Goal: Transaction & Acquisition: Purchase product/service

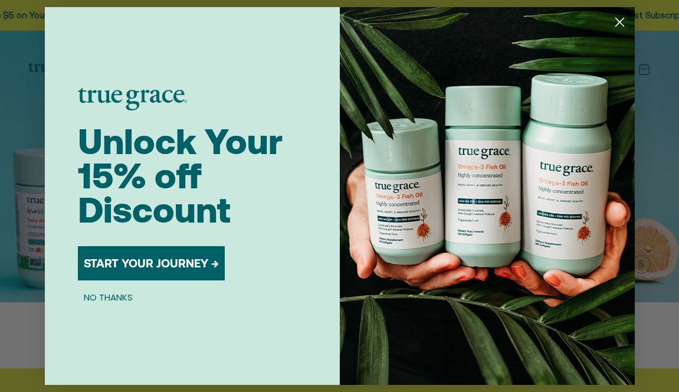
click at [585, 70] on img "POPUP Form" at bounding box center [487, 196] width 295 height 378
click at [614, 28] on circle "Close dialog" at bounding box center [619, 21] width 19 height 19
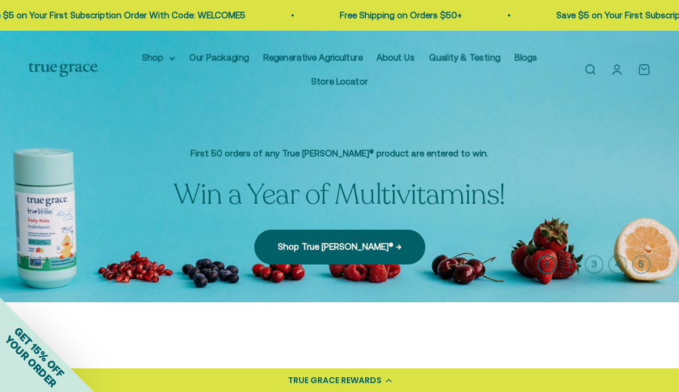
click at [615, 23] on div "Close dialog Unlock Your 15% off Discount START YOUR JOURNEY → NO THANKS Submit" at bounding box center [340, 196] width 590 height 378
click at [595, 76] on link "Open search" at bounding box center [590, 69] width 13 height 13
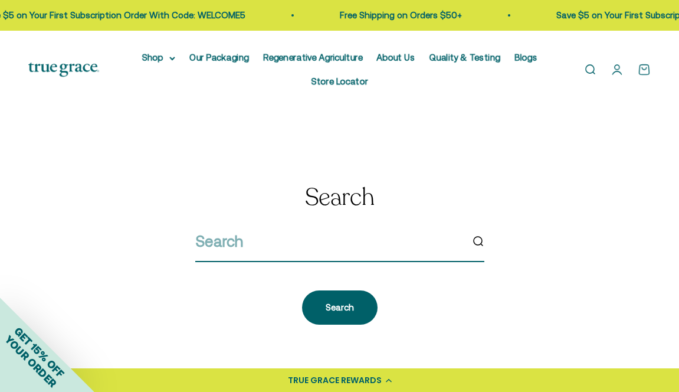
click at [372, 250] on input "search" at bounding box center [328, 241] width 267 height 25
paste input "850028009369"
type input "850028009369"
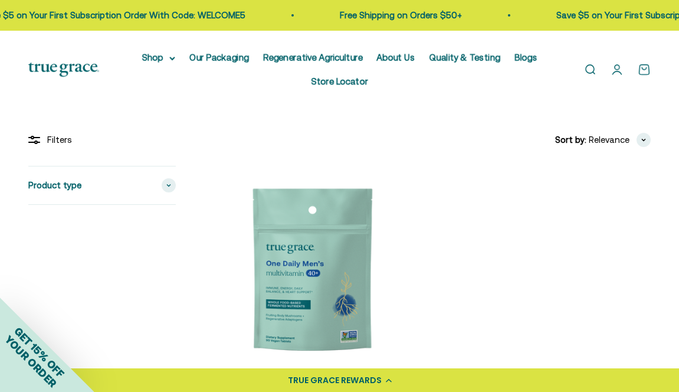
scroll to position [140, 0]
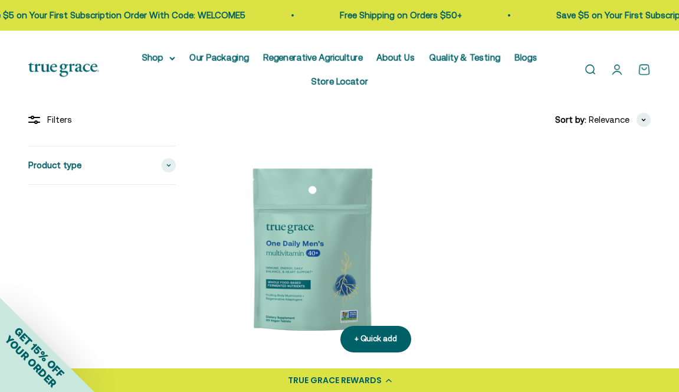
click at [294, 260] on img at bounding box center [312, 254] width 217 height 217
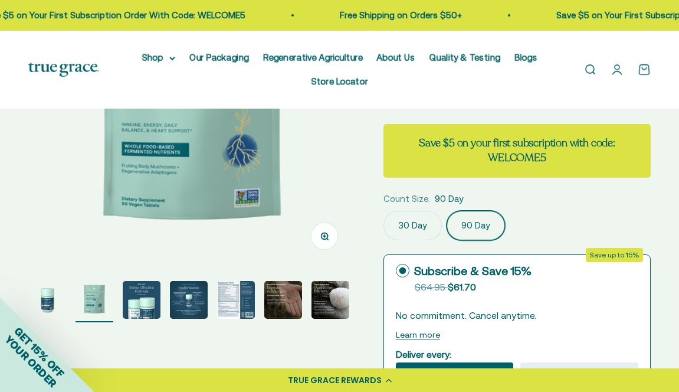
scroll to position [220, 0]
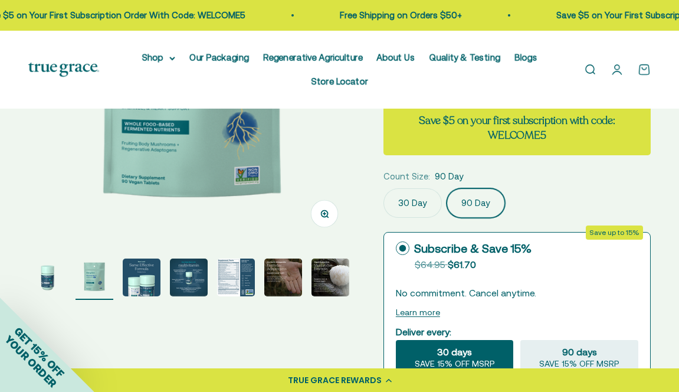
click at [234, 271] on img "Go to item 5" at bounding box center [236, 277] width 38 height 38
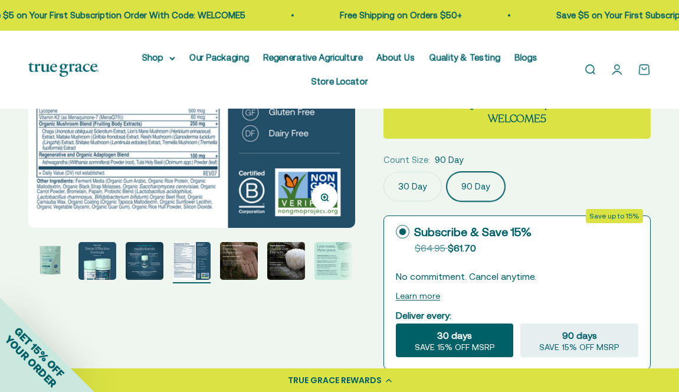
scroll to position [257, 0]
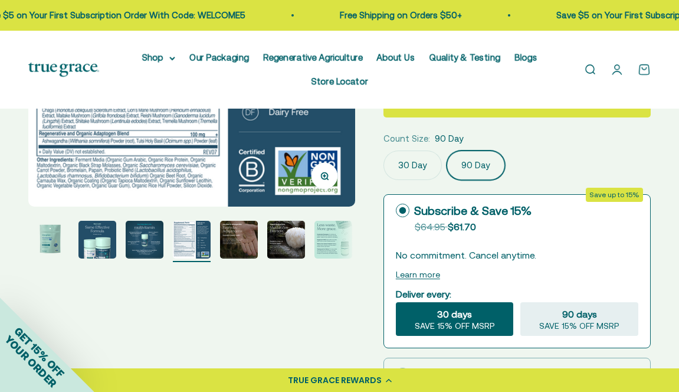
click at [55, 245] on img "Go to item 2" at bounding box center [50, 240] width 38 height 38
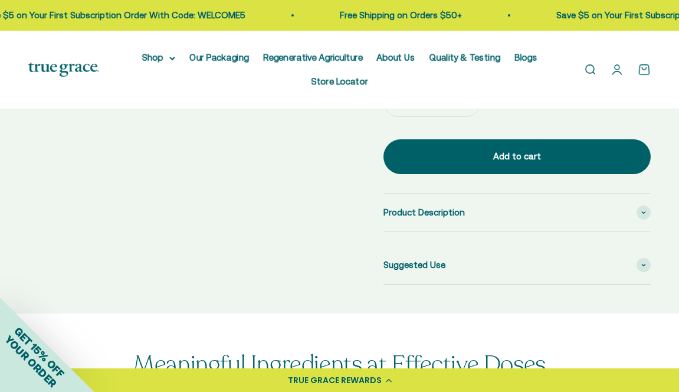
scroll to position [602, 0]
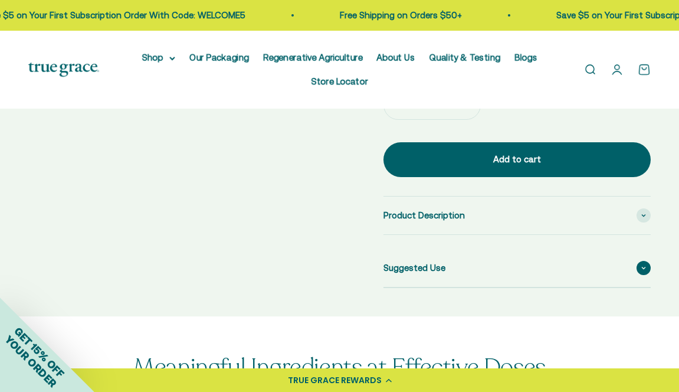
click at [440, 263] on span "Suggested Use" at bounding box center [415, 268] width 62 height 14
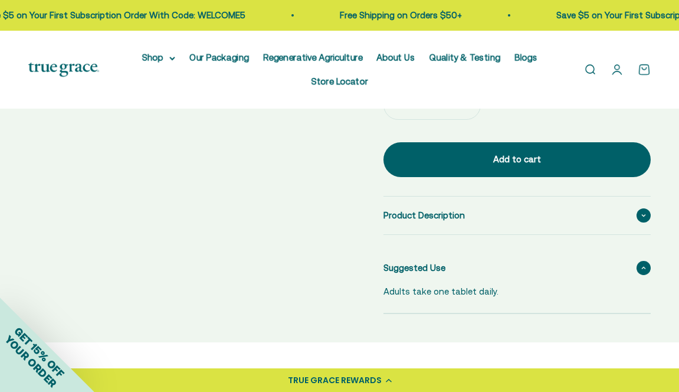
click at [447, 221] on span "Product Description" at bounding box center [424, 215] width 81 height 14
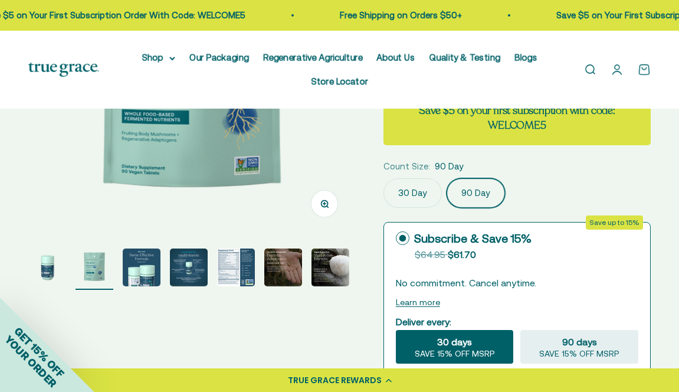
scroll to position [227, 0]
